Goal: Navigation & Orientation: Understand site structure

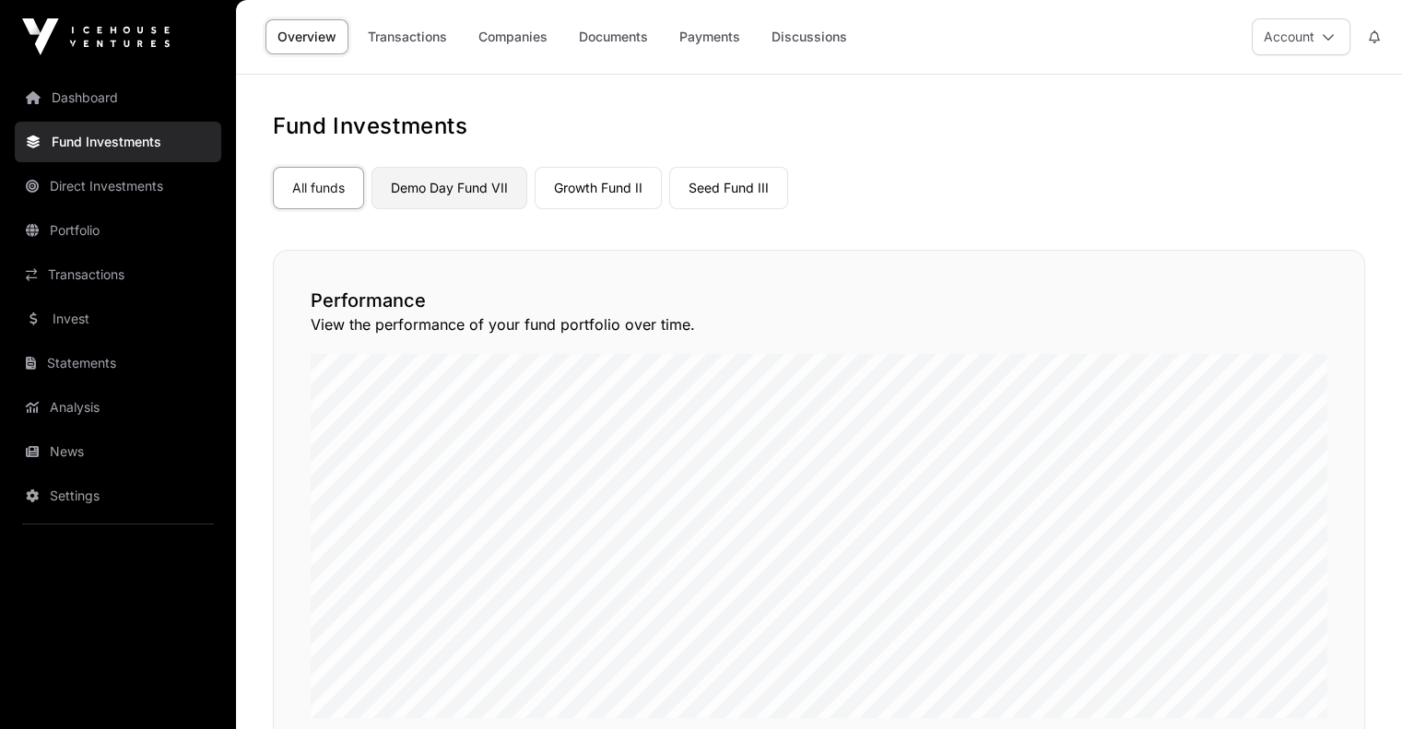
click at [452, 194] on link "Demo Day Fund VII" at bounding box center [449, 188] width 156 height 42
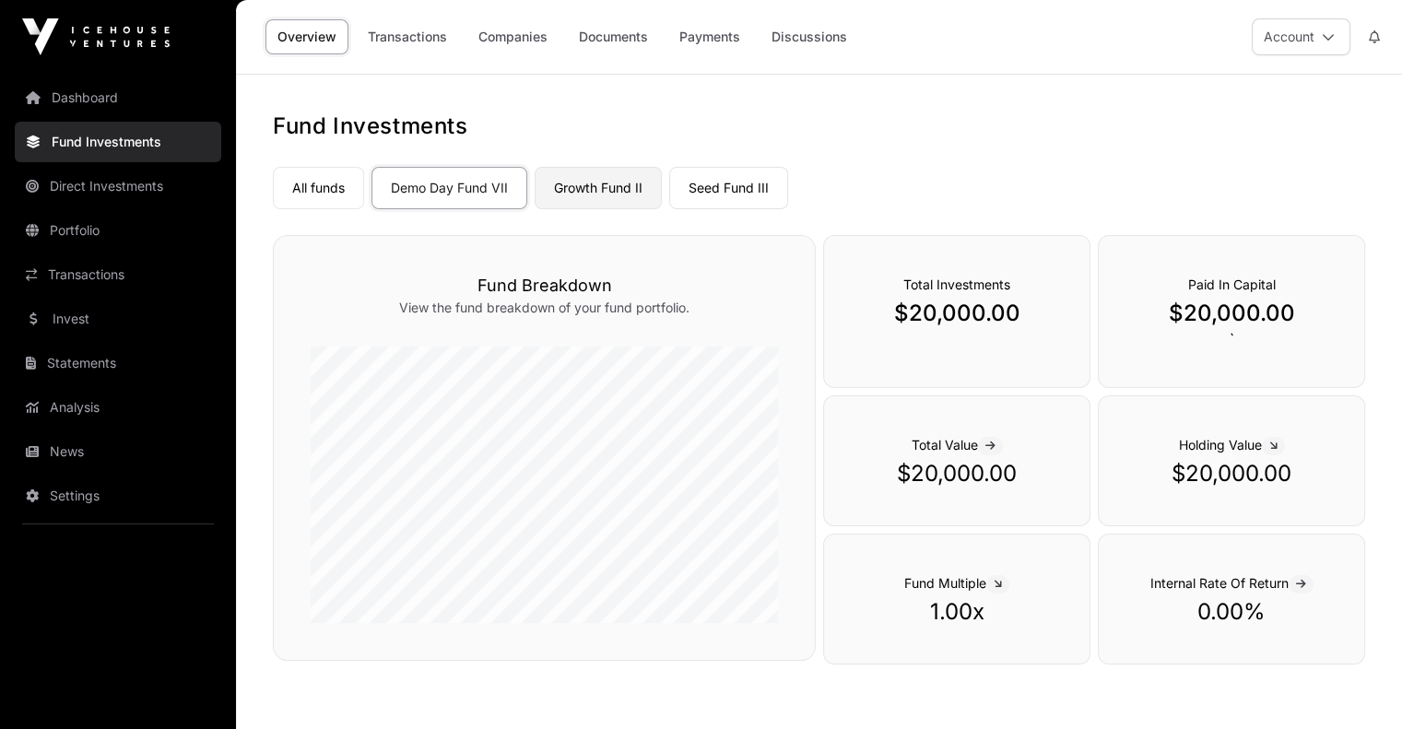
click at [601, 194] on link "Growth Fund II" at bounding box center [597, 188] width 127 height 42
click at [725, 183] on link "Seed Fund III" at bounding box center [728, 188] width 119 height 42
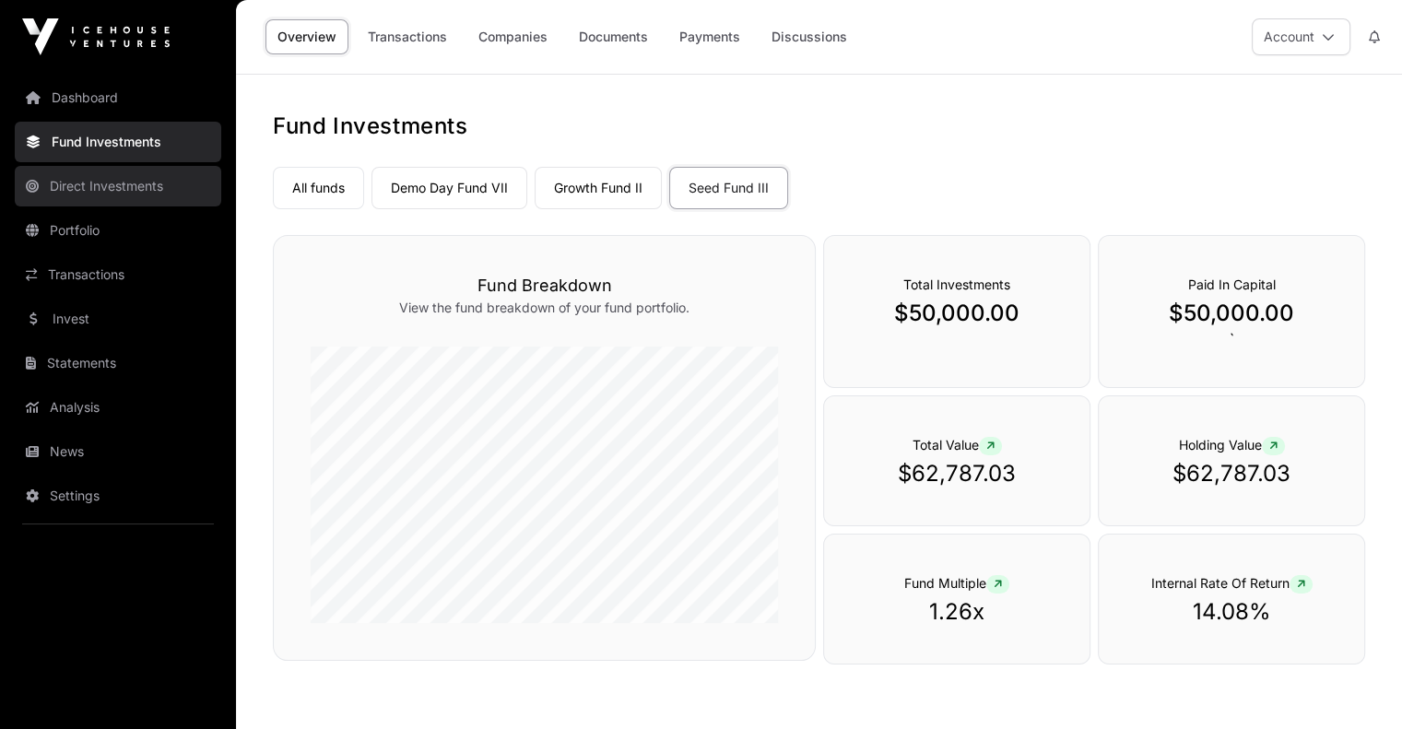
click at [144, 176] on link "Direct Investments" at bounding box center [118, 186] width 206 height 41
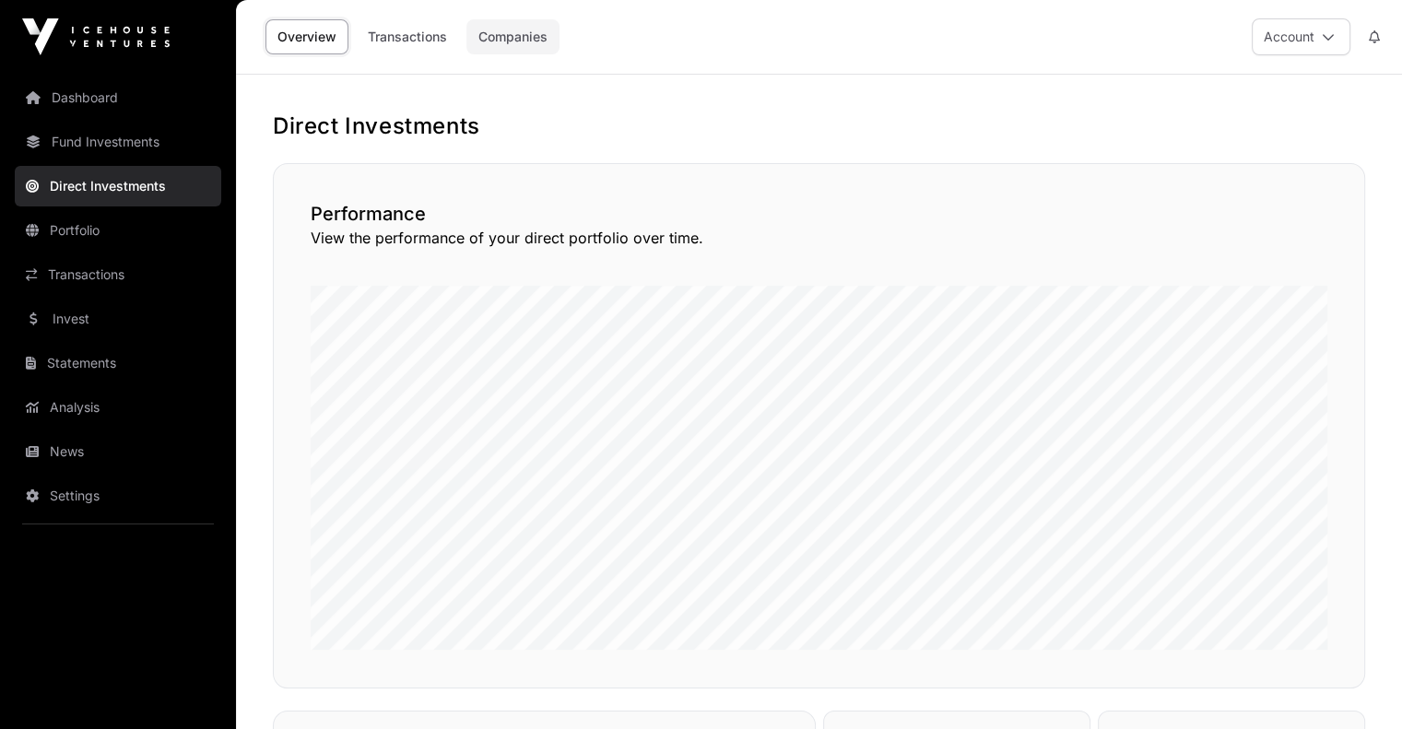
click at [536, 37] on link "Companies" at bounding box center [512, 36] width 93 height 35
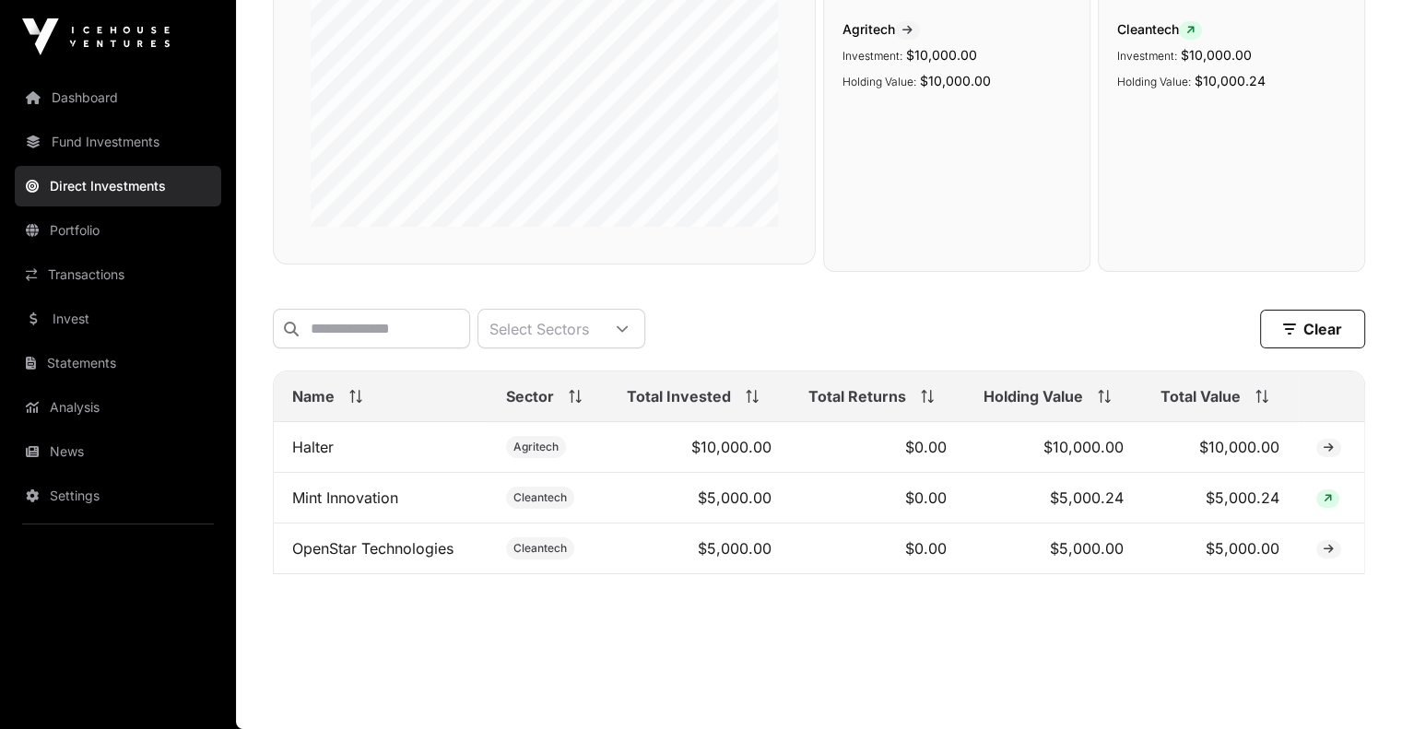
scroll to position [335, 0]
drag, startPoint x: 1331, startPoint y: 548, endPoint x: 1194, endPoint y: 590, distance: 142.6
click at [1194, 590] on div "Direct Companies Company Sectors View the sector breakdown of the companies in …" at bounding box center [819, 191] width 1166 height 809
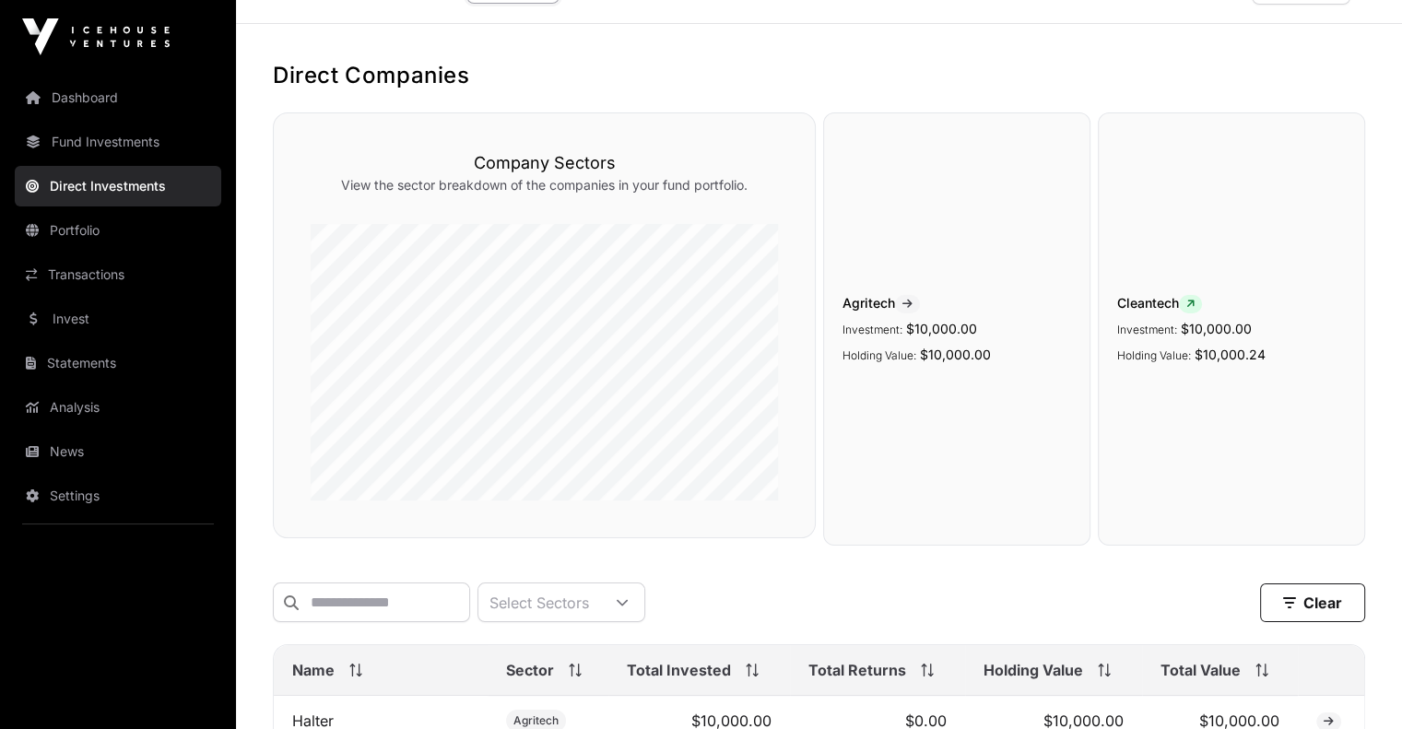
scroll to position [0, 0]
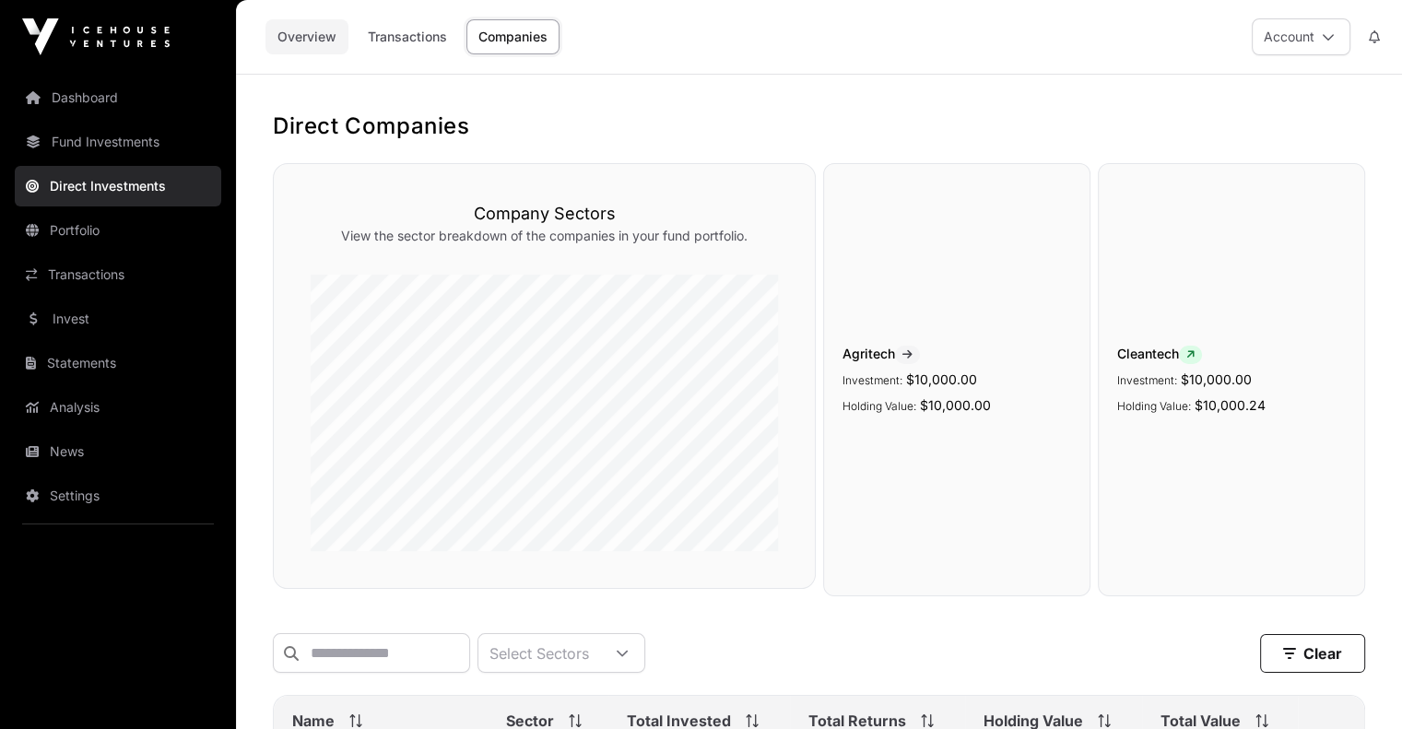
click at [325, 32] on link "Overview" at bounding box center [306, 36] width 83 height 35
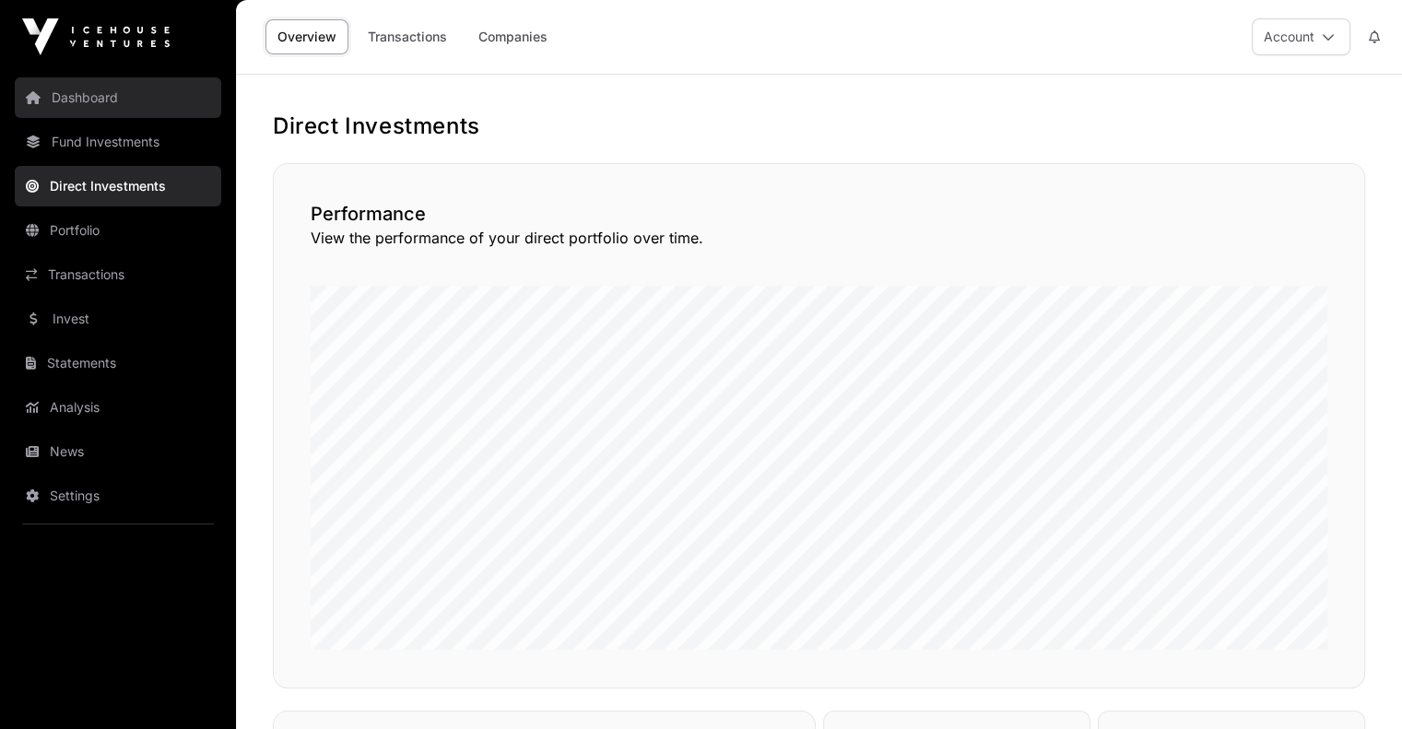
click at [105, 103] on link "Dashboard" at bounding box center [118, 97] width 206 height 41
